Goal: Find specific page/section: Find specific page/section

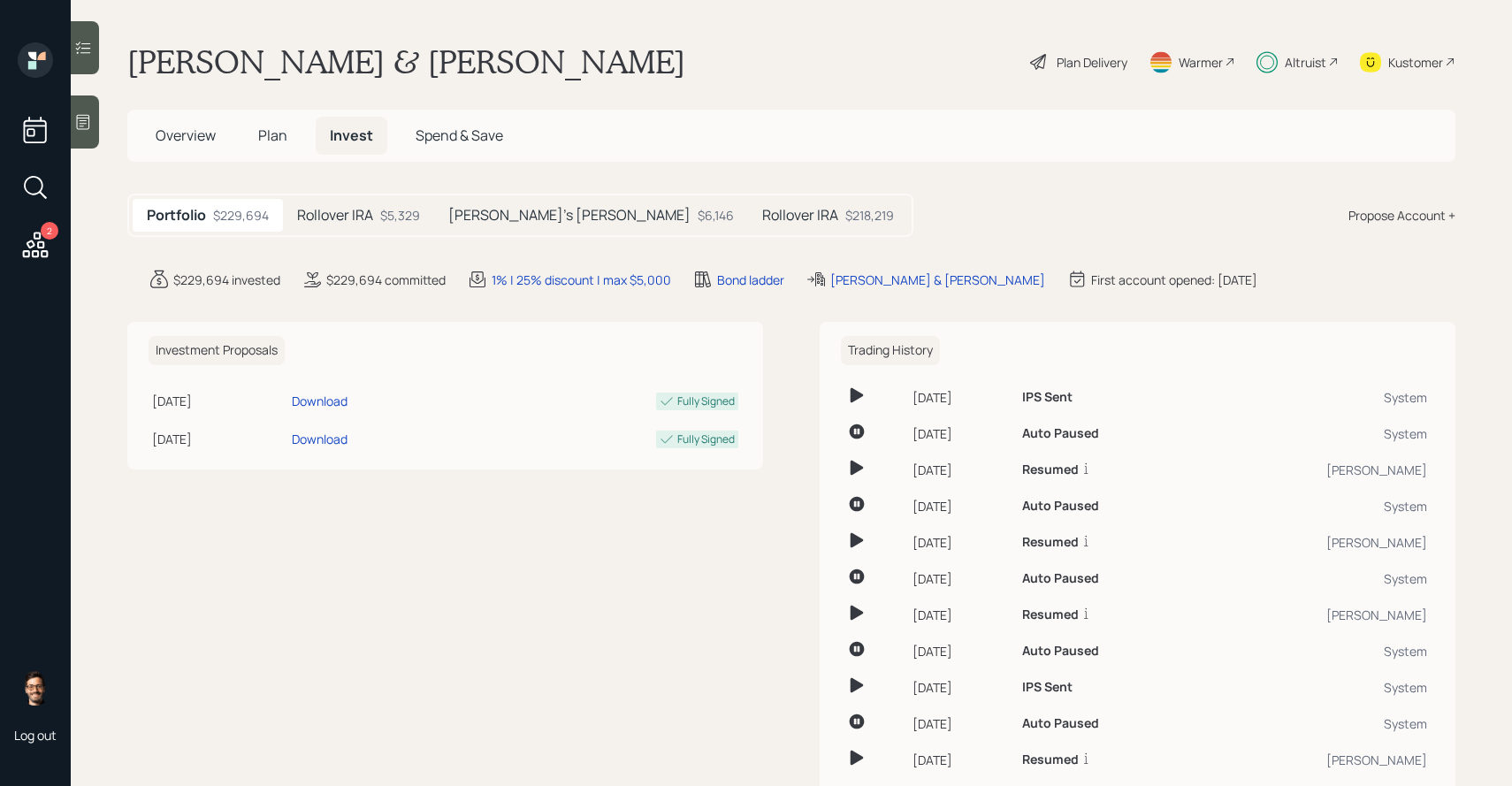
click at [371, 223] on h5 "Rollover IRA" at bounding box center [335, 215] width 76 height 17
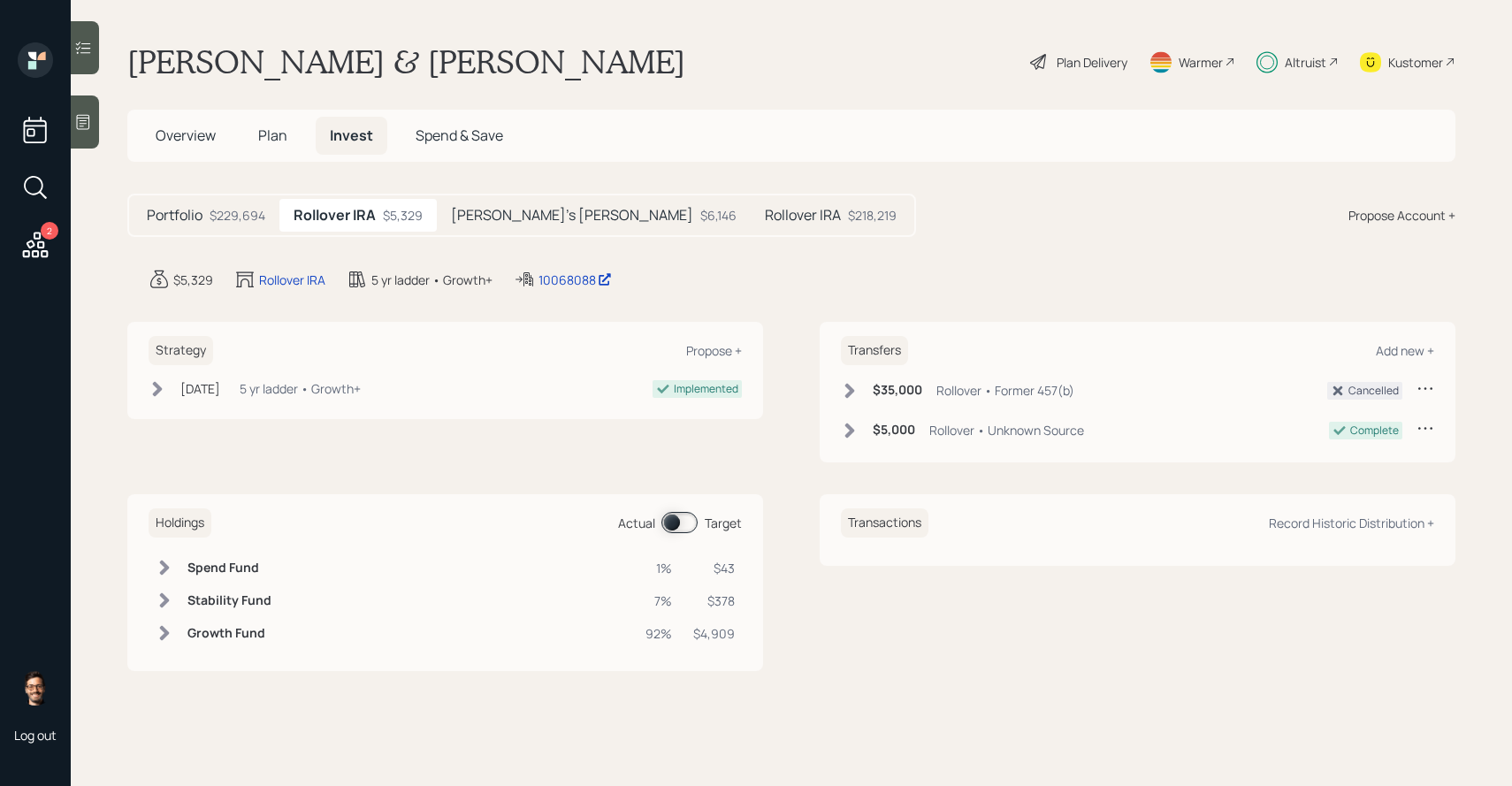
click at [687, 536] on div "Holdings Actual Target" at bounding box center [445, 522] width 593 height 29
click at [683, 530] on span at bounding box center [679, 522] width 36 height 21
click at [502, 224] on h5 "[PERSON_NAME]'s [PERSON_NAME]" at bounding box center [571, 215] width 242 height 17
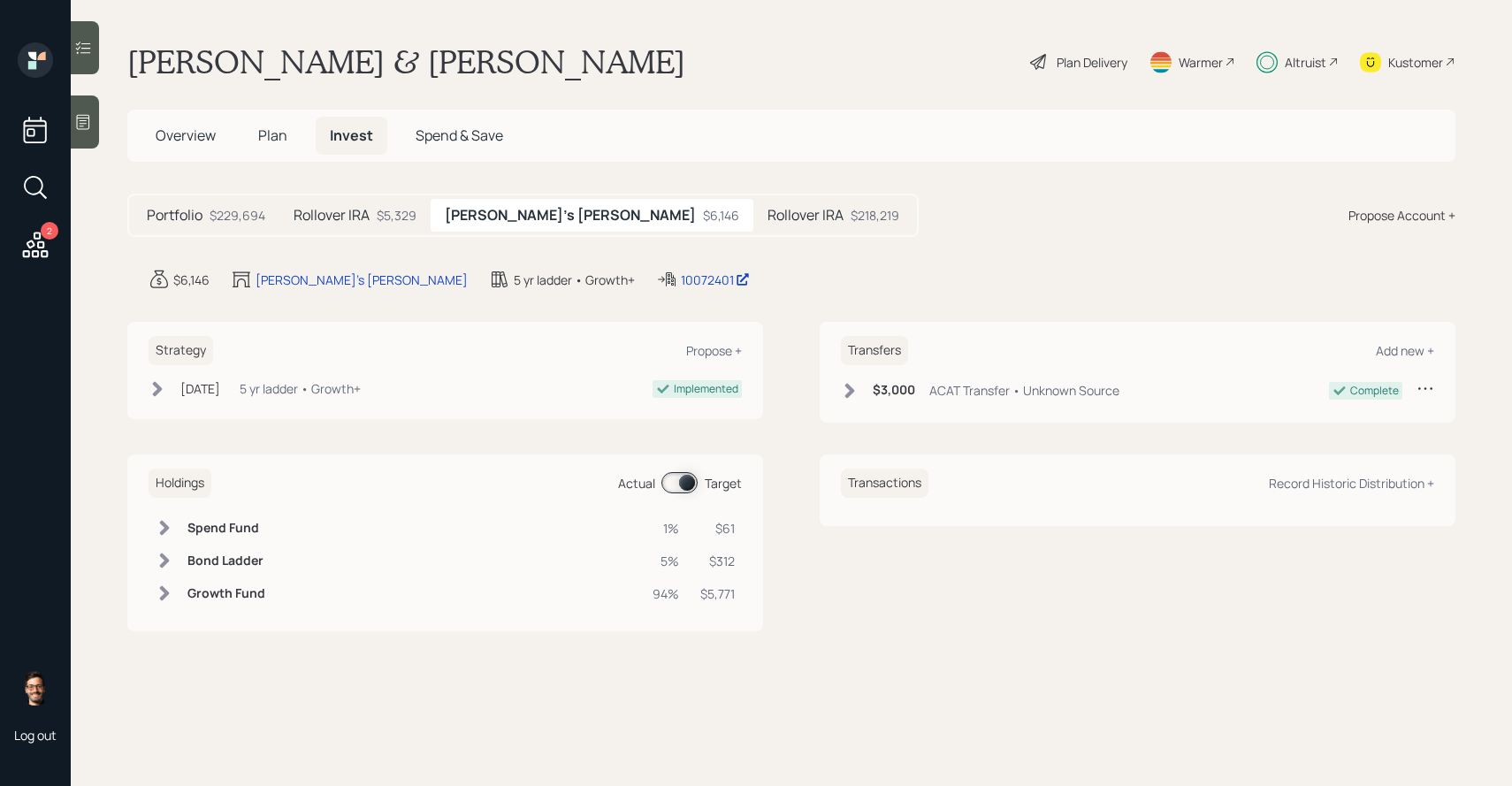
click at [681, 478] on span at bounding box center [679, 483] width 36 height 21
click at [767, 224] on h5 "Rollover IRA" at bounding box center [805, 215] width 76 height 17
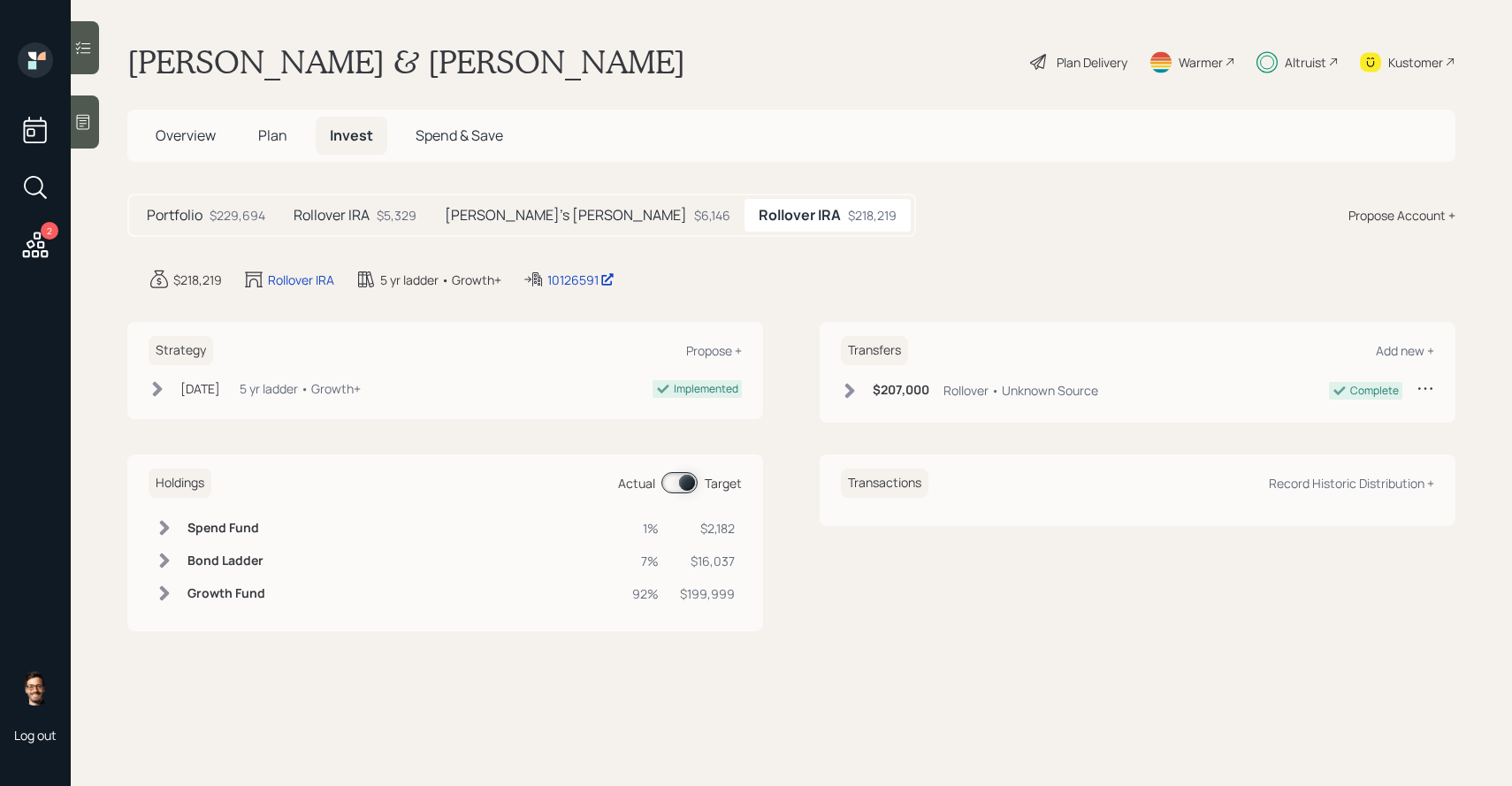
click at [684, 485] on span at bounding box center [679, 483] width 36 height 21
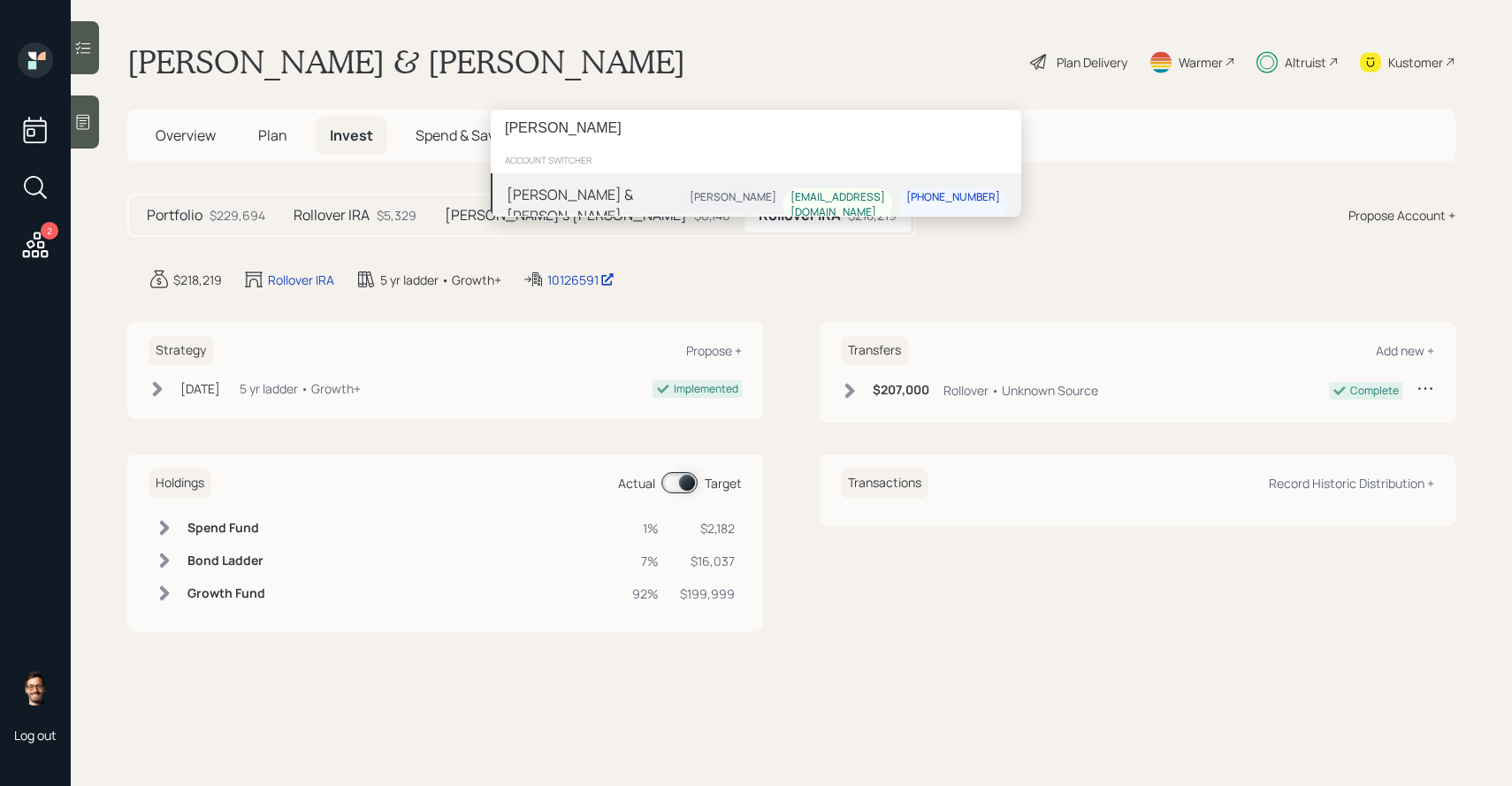
type input "[PERSON_NAME]"
click at [643, 199] on div "[PERSON_NAME] & [PERSON_NAME]" at bounding box center [594, 205] width 175 height 43
